Goal: Check status: Check status

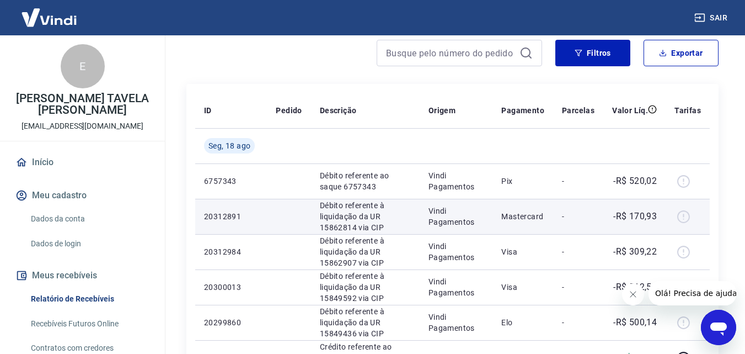
scroll to position [110, 0]
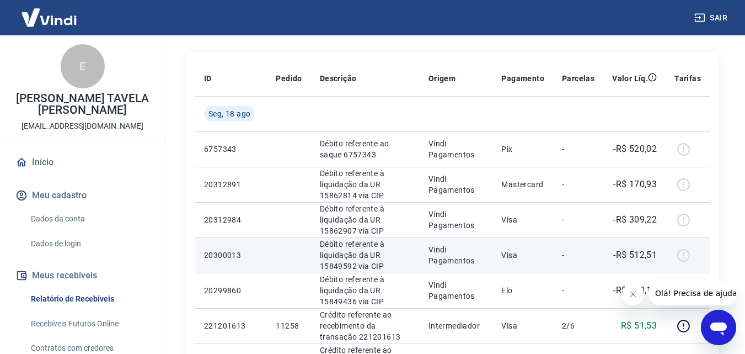
scroll to position [110, 0]
